Goal: Navigation & Orientation: Find specific page/section

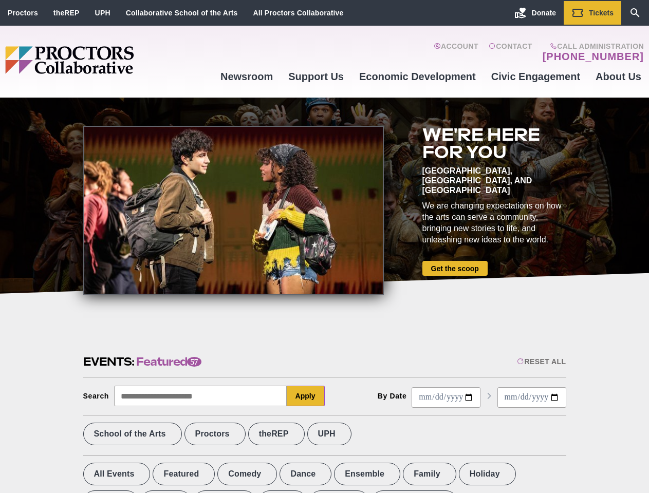
click at [324, 247] on div at bounding box center [233, 210] width 301 height 169
click at [541, 362] on div "Reset All" at bounding box center [541, 362] width 49 height 8
click at [306, 396] on button "Apply" at bounding box center [306, 396] width 38 height 21
